Goal: Navigation & Orientation: Find specific page/section

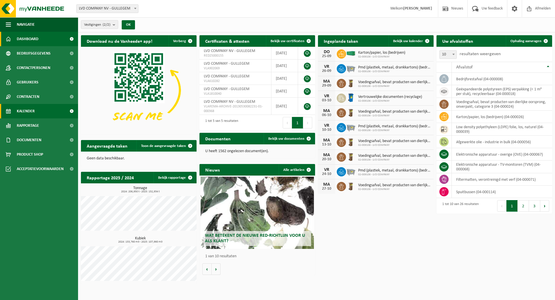
click at [27, 110] on span "Kalender" at bounding box center [26, 111] width 18 height 14
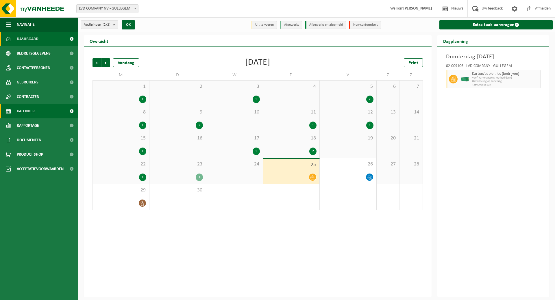
click at [38, 37] on span "Dashboard" at bounding box center [28, 39] width 22 height 14
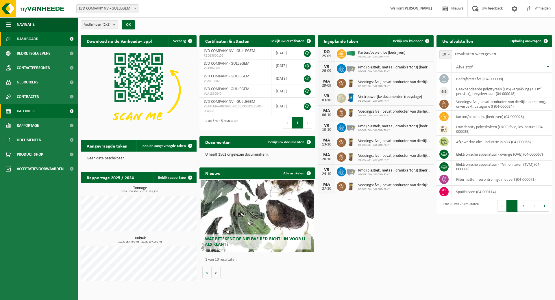
click at [39, 110] on link "Kalender" at bounding box center [39, 111] width 78 height 14
